Goal: Information Seeking & Learning: Learn about a topic

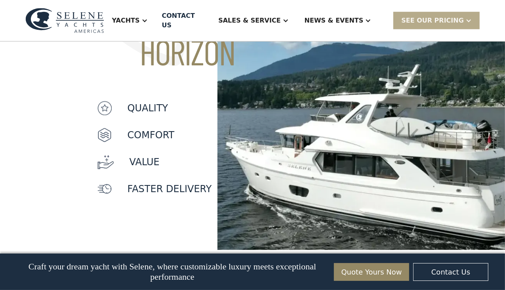
scroll to position [515, 0]
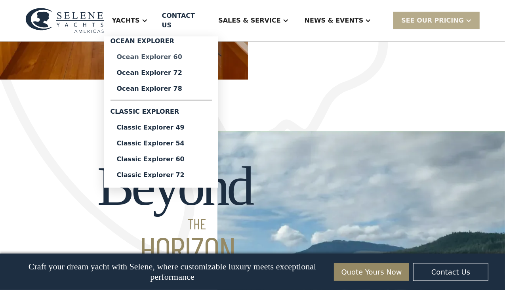
click at [174, 54] on div "Ocean Explorer 60" at bounding box center [161, 57] width 89 height 6
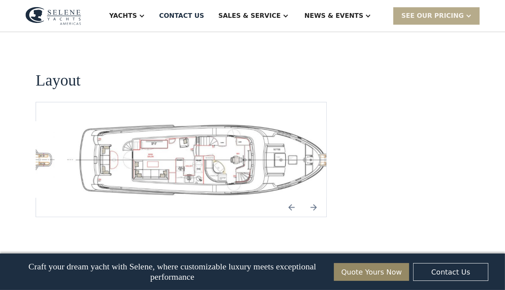
scroll to position [1704, 0]
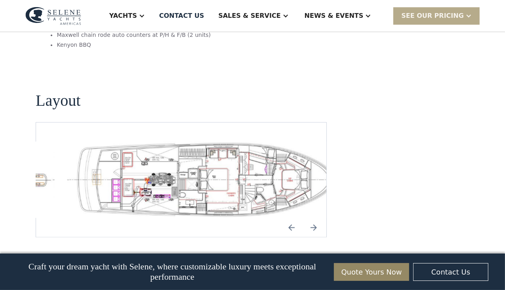
click at [294, 218] on img "Previous slide" at bounding box center [291, 227] width 19 height 19
click at [315, 218] on img "Next slide" at bounding box center [313, 227] width 19 height 19
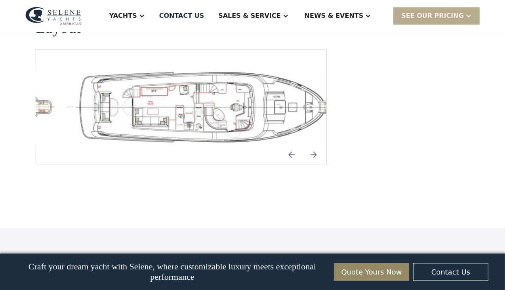
scroll to position [1783, 0]
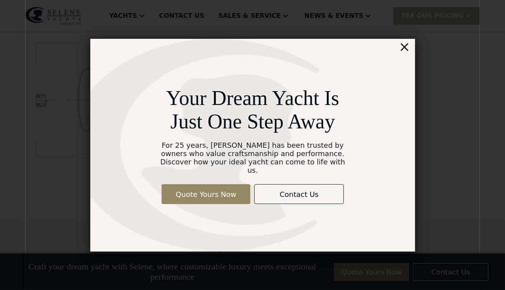
click at [404, 50] on div "×" at bounding box center [404, 47] width 11 height 16
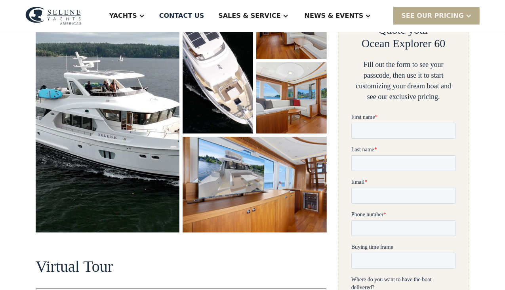
scroll to position [0, 0]
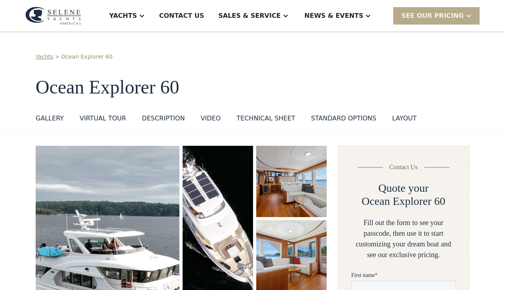
click at [237, 119] on div "Technical sheet" at bounding box center [266, 119] width 59 height 10
